Goal: Information Seeking & Learning: Understand process/instructions

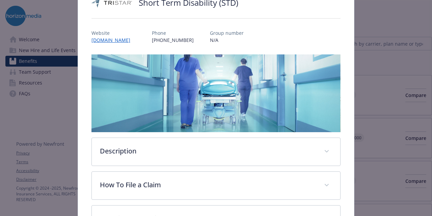
scroll to position [153, 0]
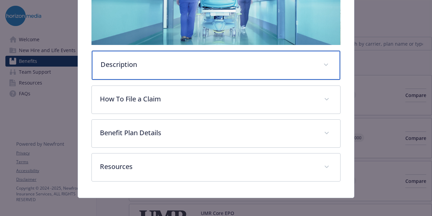
click at [208, 61] on p "Description" at bounding box center [208, 64] width 214 height 10
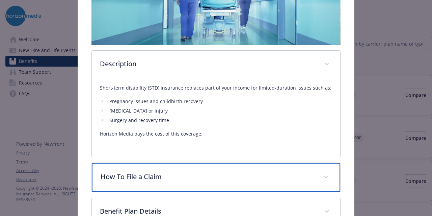
click at [167, 175] on p "How To File a Claim" at bounding box center [208, 177] width 214 height 10
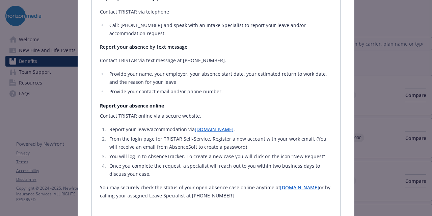
scroll to position [353, 0]
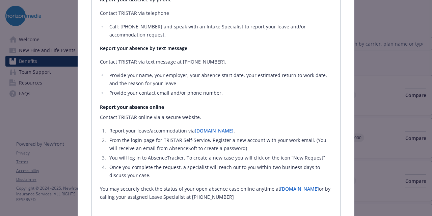
click at [280, 192] on link "[DOMAIN_NAME]" at bounding box center [299, 188] width 39 height 6
